Goal: Transaction & Acquisition: Purchase product/service

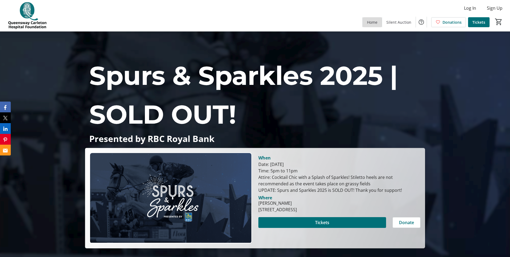
click at [132, 20] on span "Home" at bounding box center [372, 22] width 10 height 6
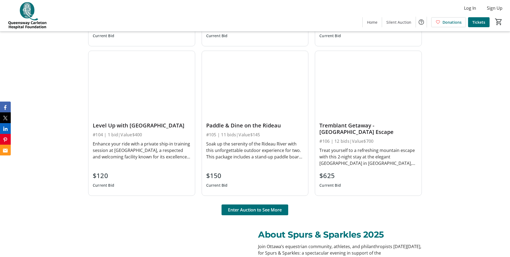
scroll to position [377, 0]
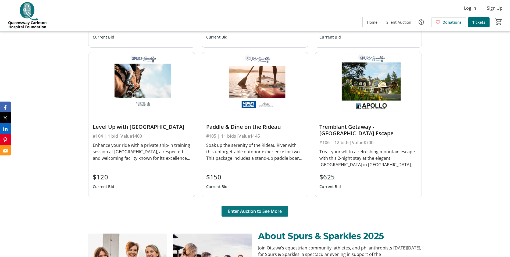
click at [132, 32] on span "Enter Auction to See More" at bounding box center [255, 211] width 54 height 6
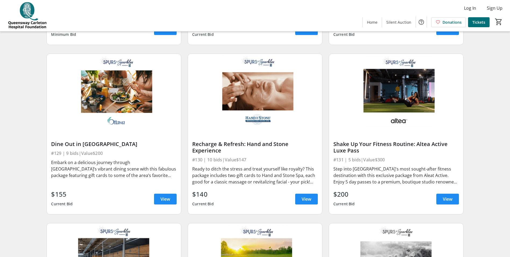
scroll to position [1534, 0]
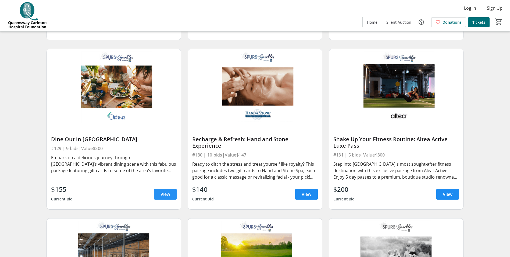
click at [132, 32] on span "View" at bounding box center [166, 194] width 10 height 6
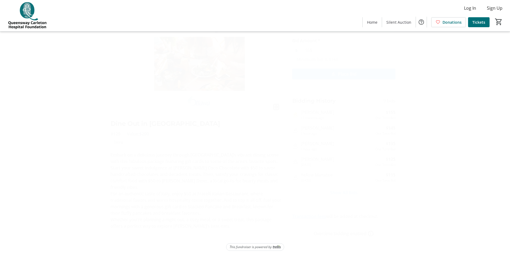
scroll to position [35, 0]
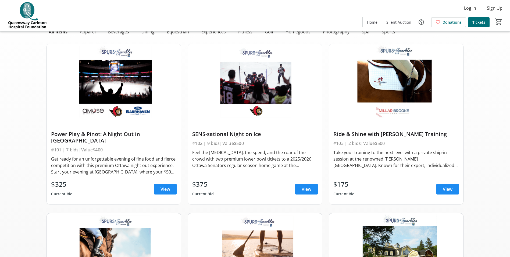
scroll to position [1534, 0]
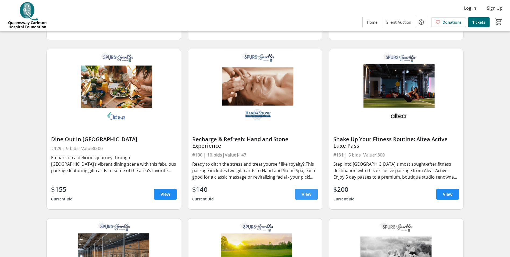
click at [132, 32] on span "View" at bounding box center [307, 194] width 10 height 6
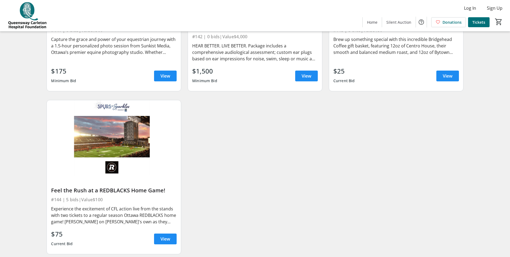
scroll to position [2329, 0]
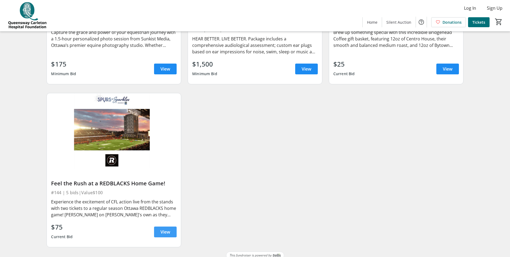
click at [132, 32] on span "View" at bounding box center [166, 231] width 10 height 6
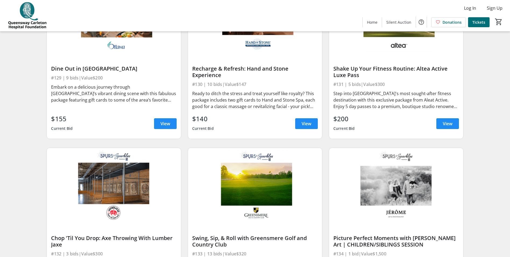
scroll to position [1603, 0]
